Goal: Find specific page/section: Find specific page/section

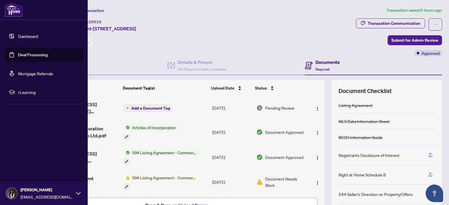
click at [21, 34] on link "Dashboard" at bounding box center [28, 36] width 20 height 5
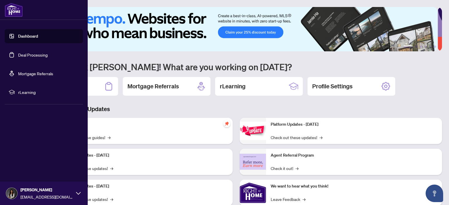
click at [12, 14] on img at bounding box center [14, 10] width 18 height 14
click at [32, 54] on link "Deal Processing" at bounding box center [33, 54] width 30 height 5
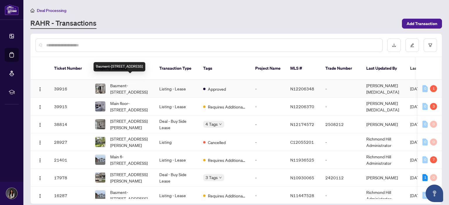
click at [111, 82] on span "Basment-[STREET_ADDRESS]" at bounding box center [130, 88] width 40 height 13
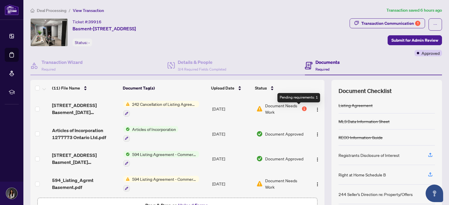
click at [302, 107] on div "1" at bounding box center [304, 109] width 5 height 5
